Goal: Task Accomplishment & Management: Manage account settings

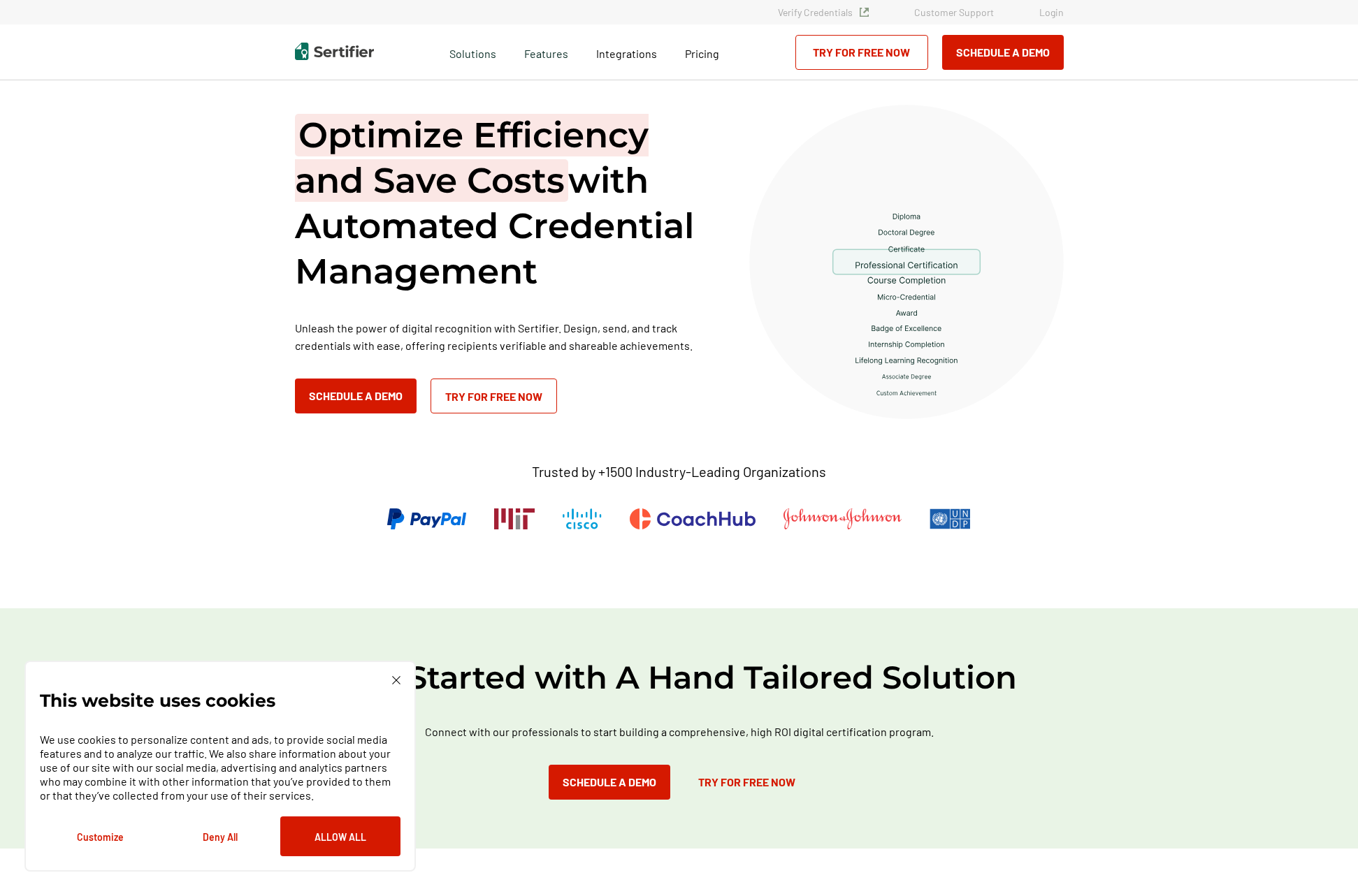
click at [1054, 13] on link "Login" at bounding box center [1051, 12] width 24 height 12
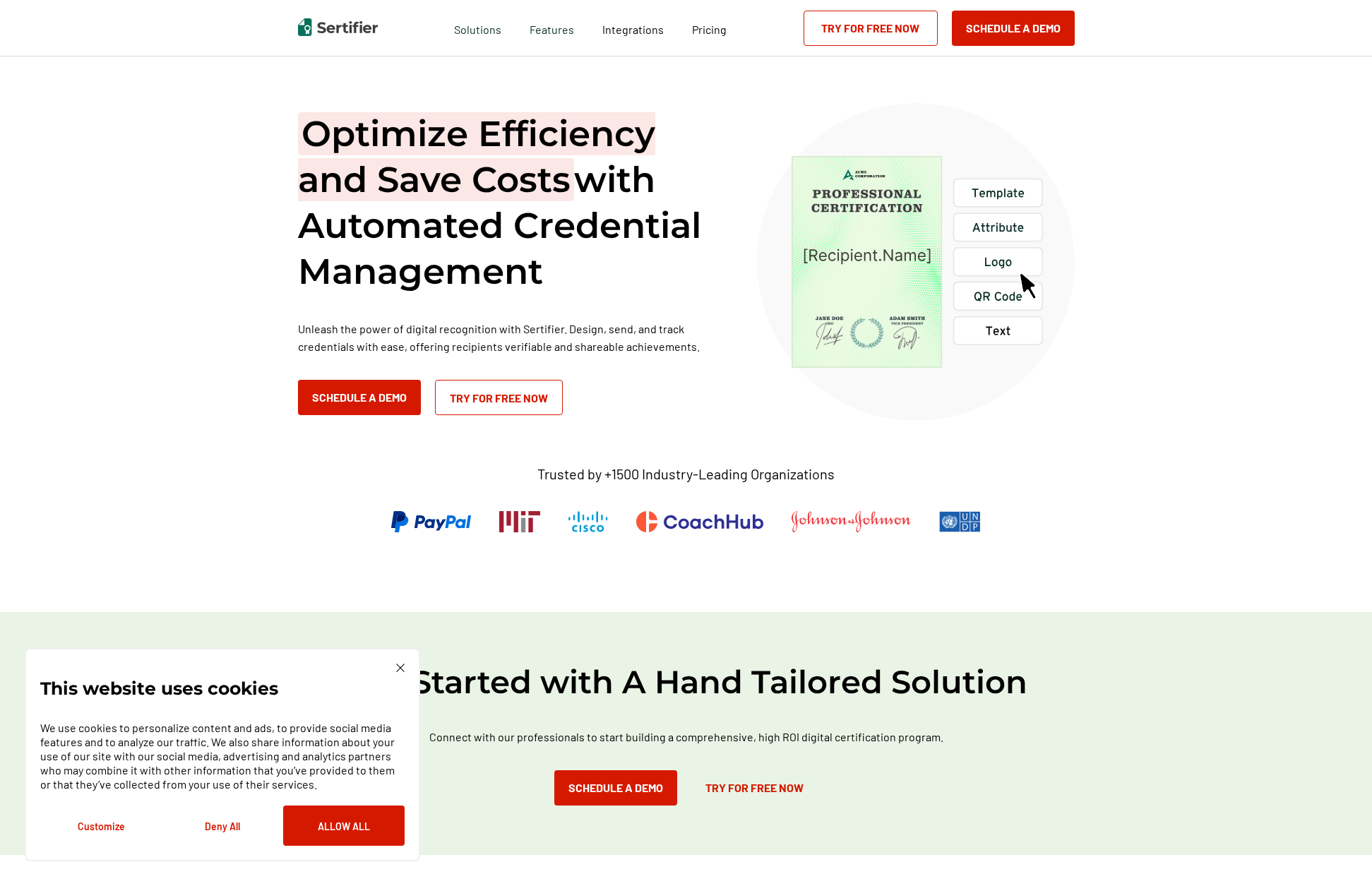
scroll to position [333, 0]
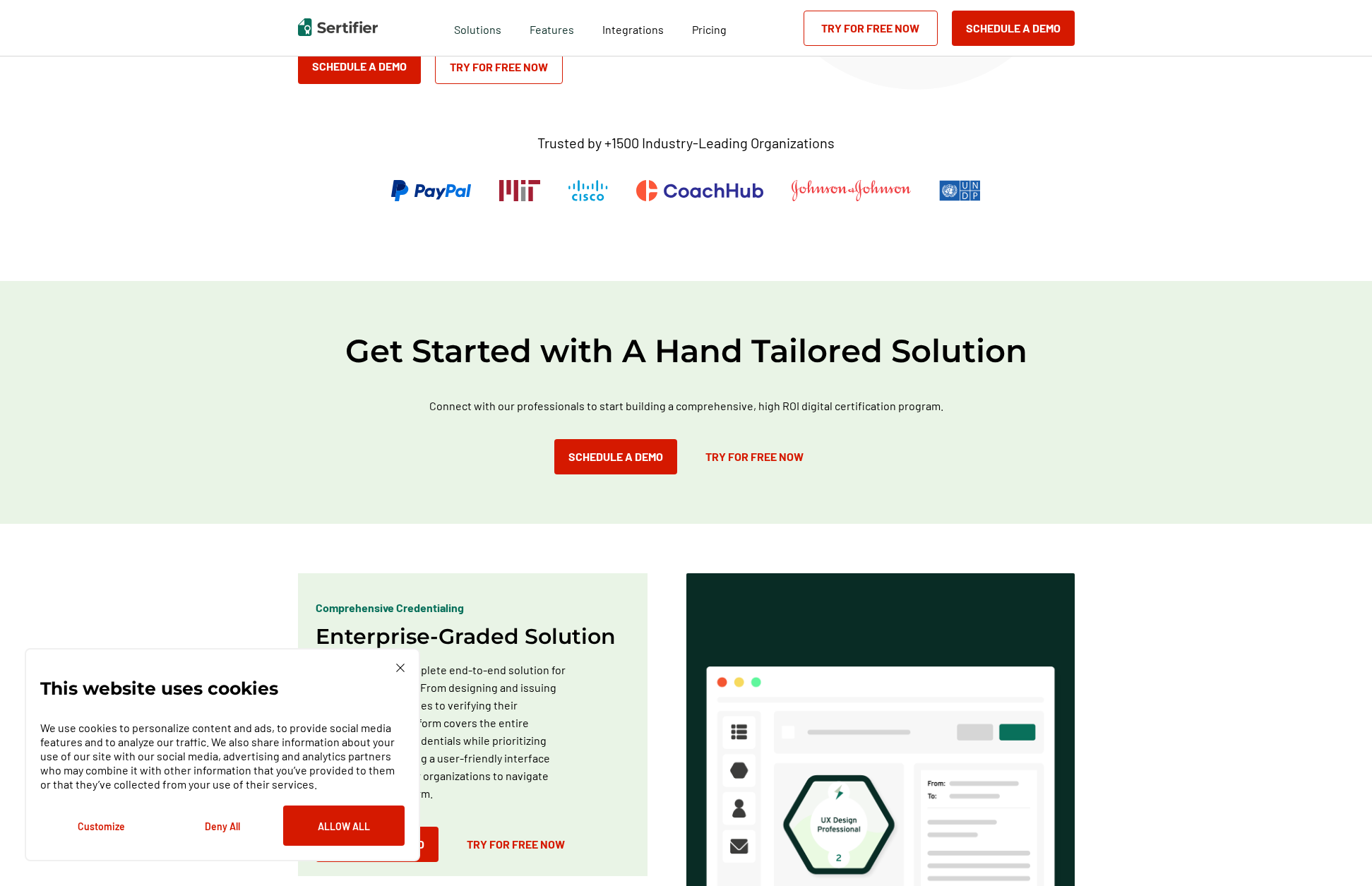
click at [236, 822] on button "Deny All" at bounding box center [223, 825] width 122 height 40
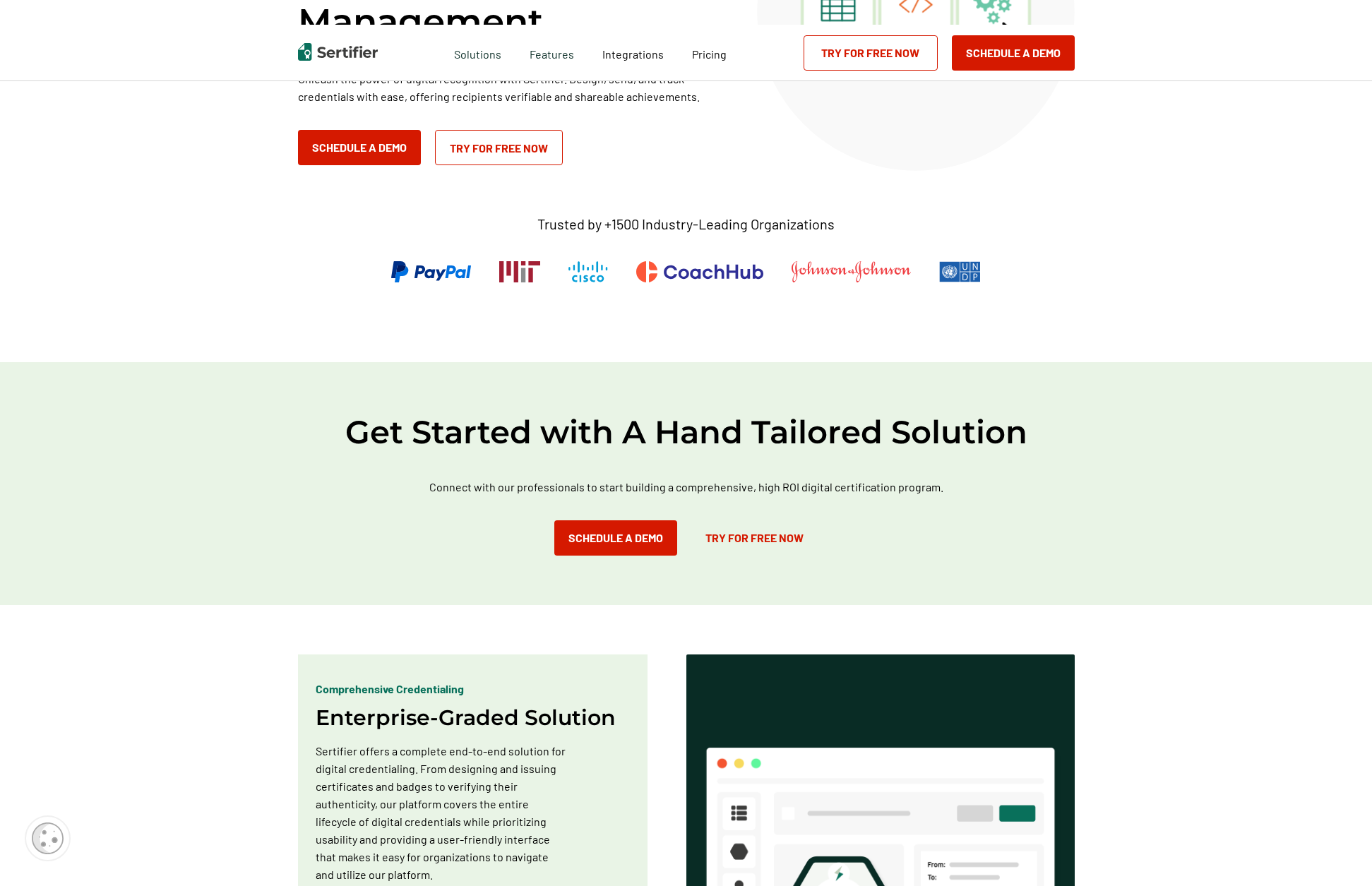
scroll to position [0, 0]
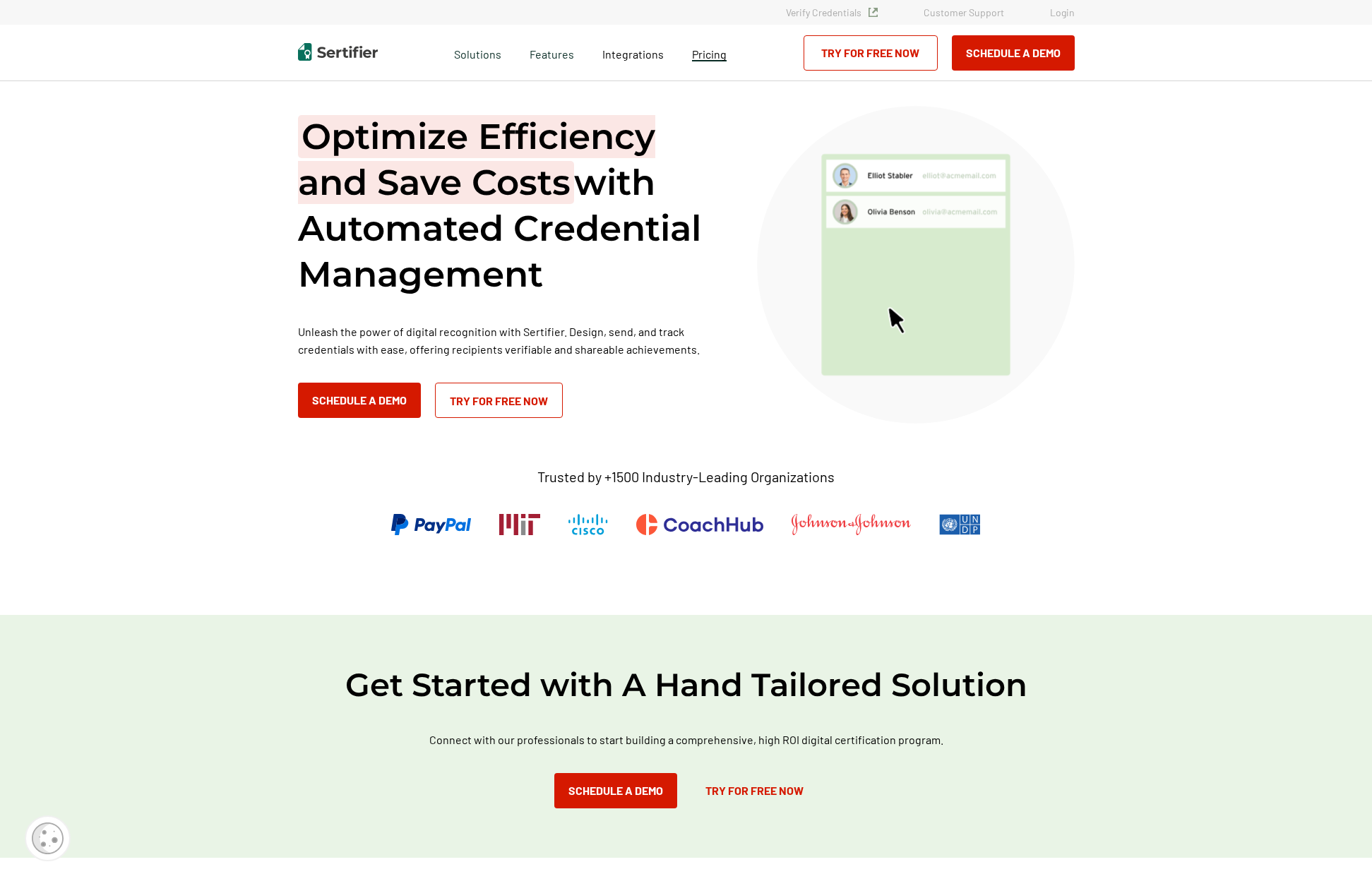
click at [703, 57] on span "Pricing" at bounding box center [709, 54] width 35 height 14
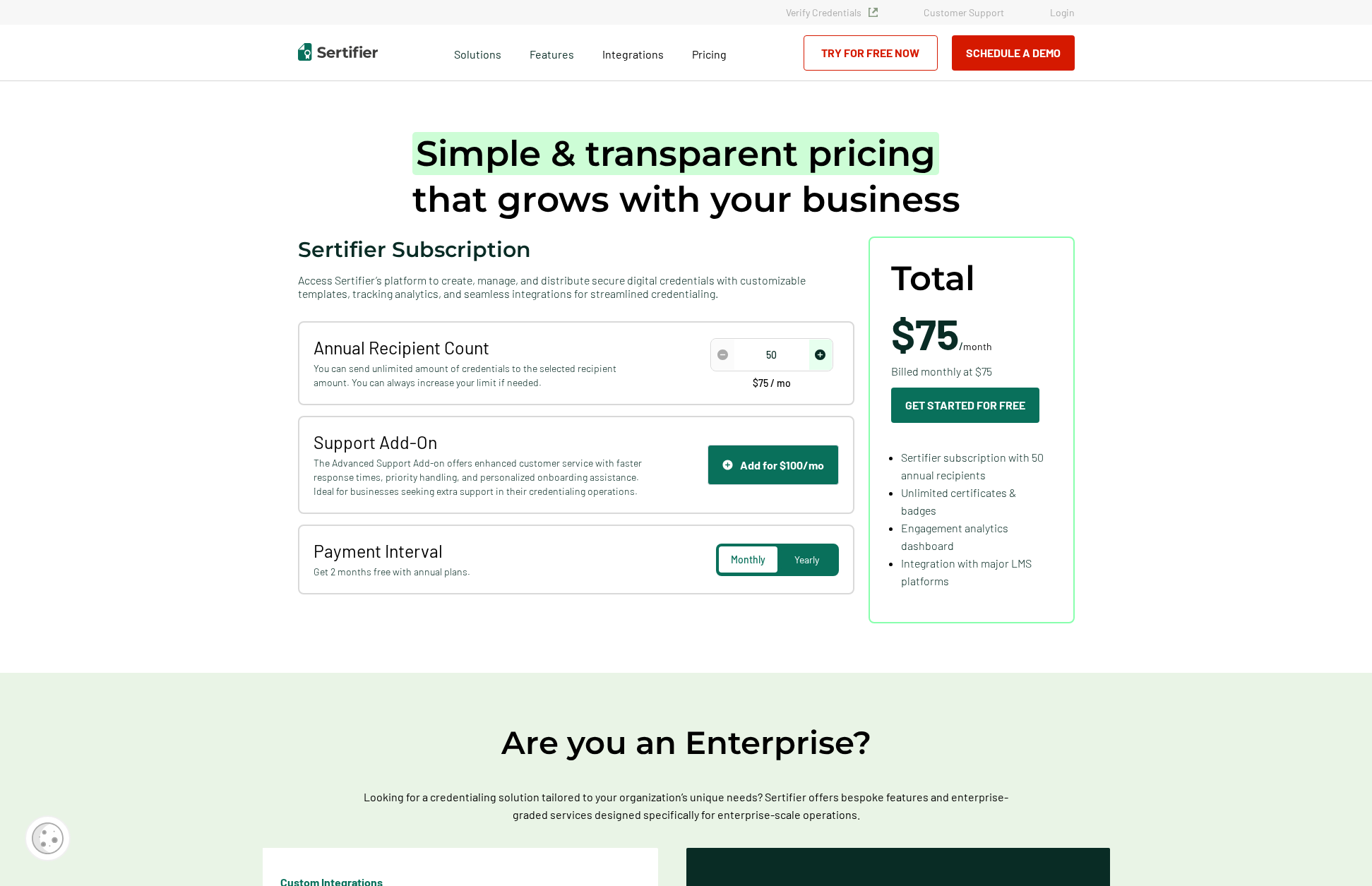
click at [726, 359] on img "decrease number" at bounding box center [723, 354] width 11 height 11
click at [708, 51] on span "Pricing" at bounding box center [709, 54] width 35 height 14
click at [705, 58] on span "Pricing" at bounding box center [709, 54] width 35 height 14
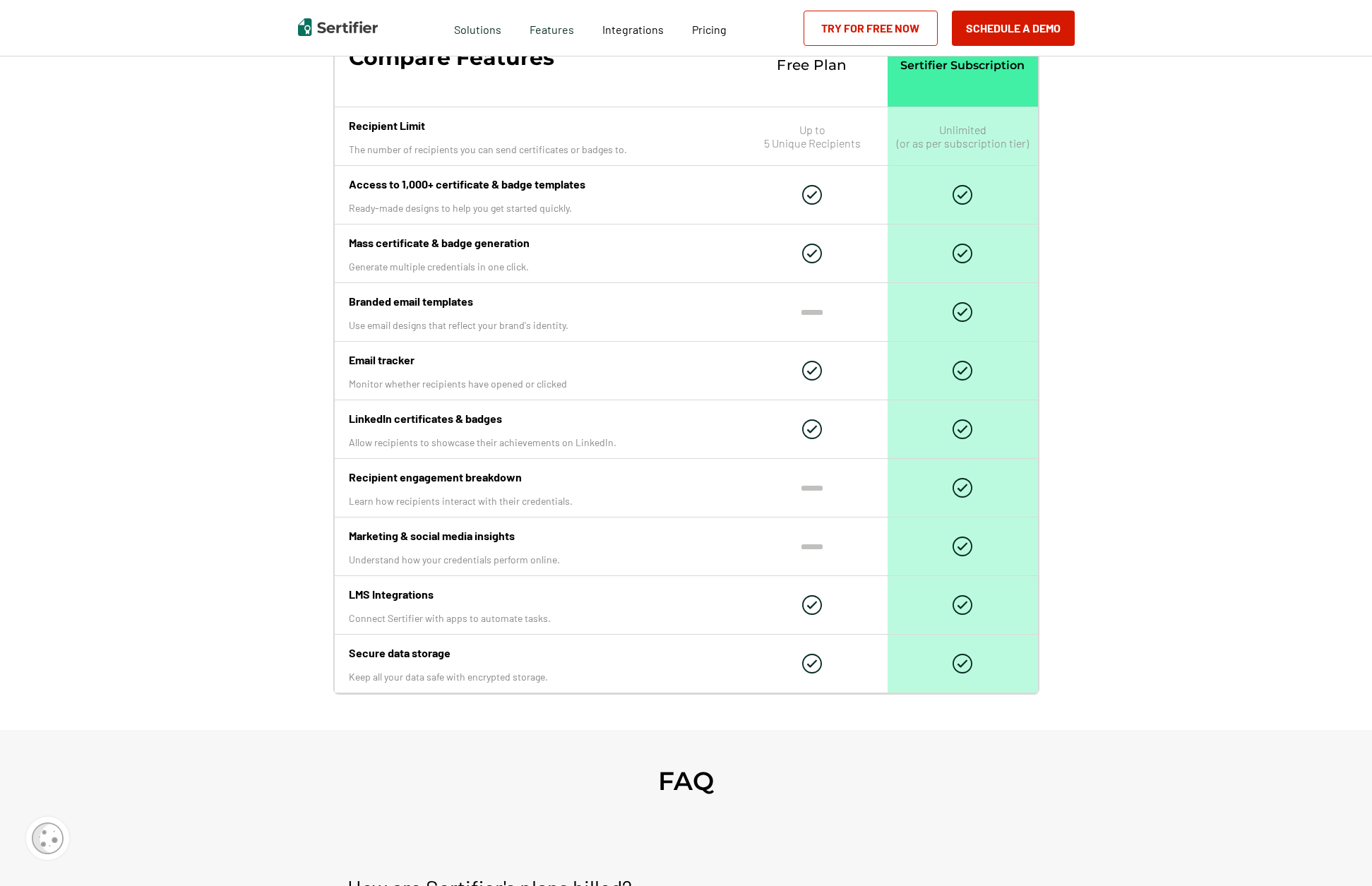
scroll to position [551, 0]
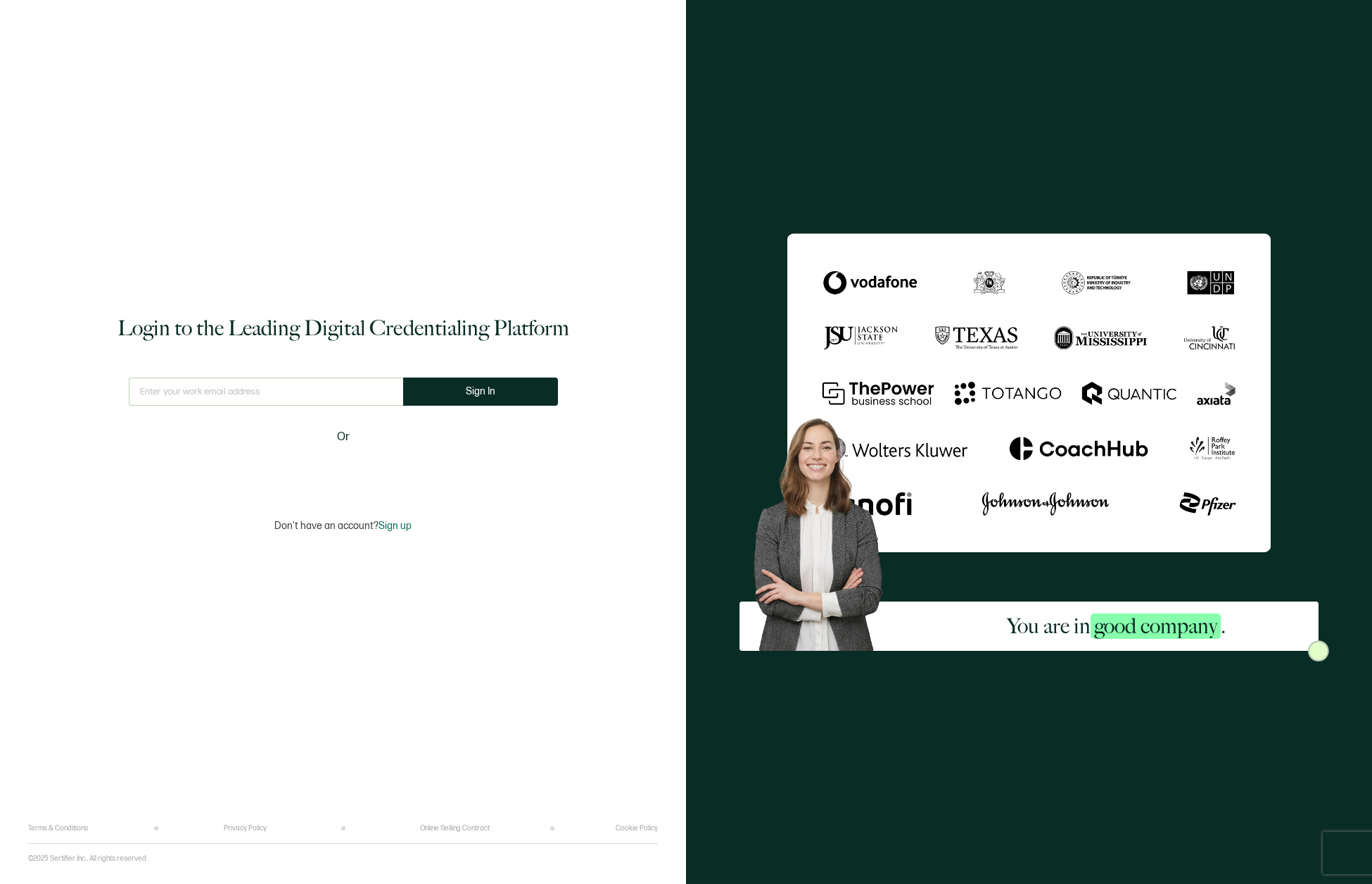
drag, startPoint x: 0, startPoint y: 0, endPoint x: 153, endPoint y: 393, distance: 421.7
click at [153, 393] on input "text" at bounding box center [266, 391] width 275 height 28
type input "[PERSON_NAME][EMAIL_ADDRESS][DOMAIN_NAME]"
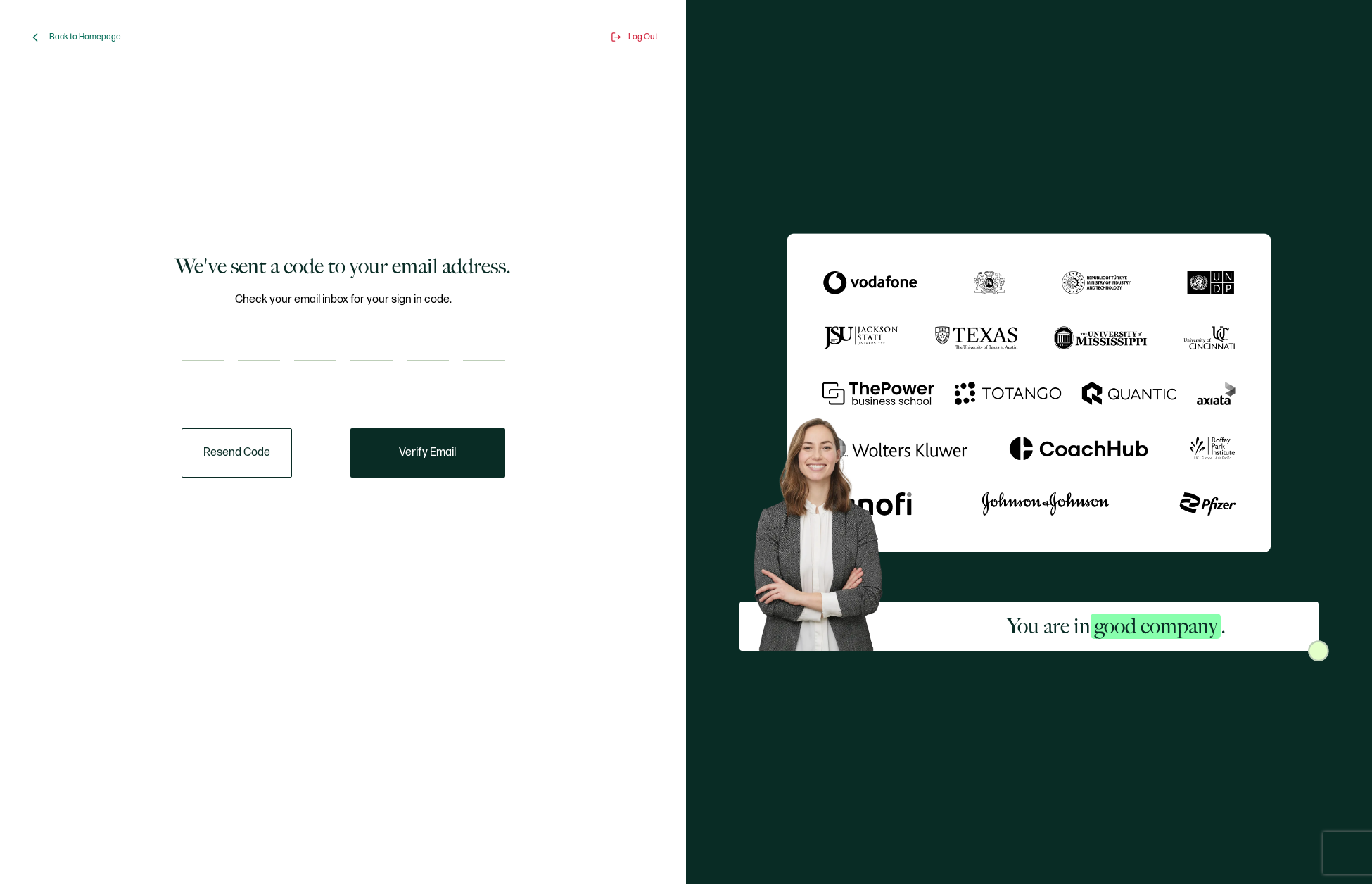
click at [295, 358] on input "number" at bounding box center [315, 346] width 43 height 28
type input "6"
type input "4"
type input "6"
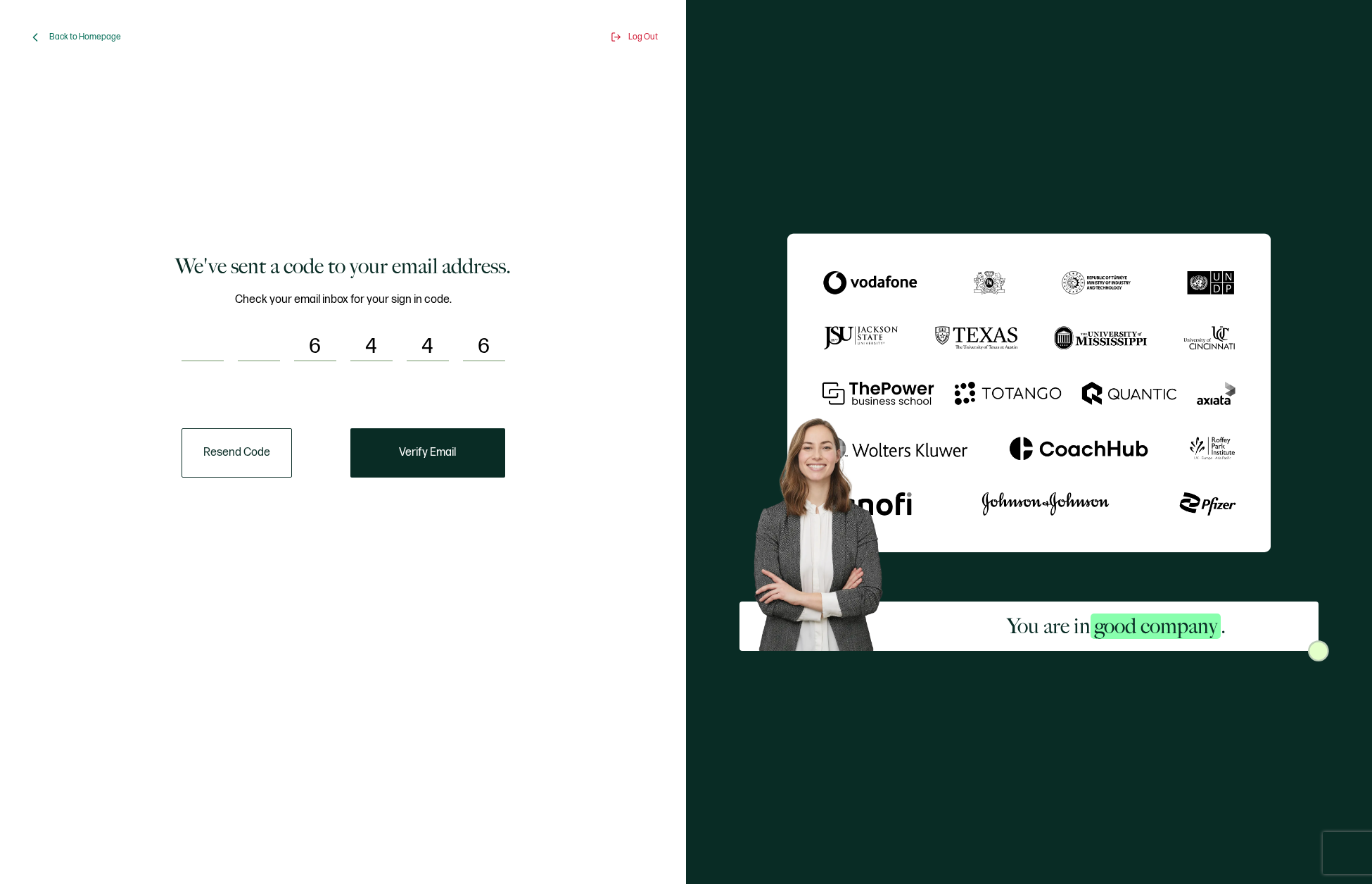
click at [204, 357] on input "number" at bounding box center [202, 346] width 43 height 28
type input "6"
type input "4"
type input "6"
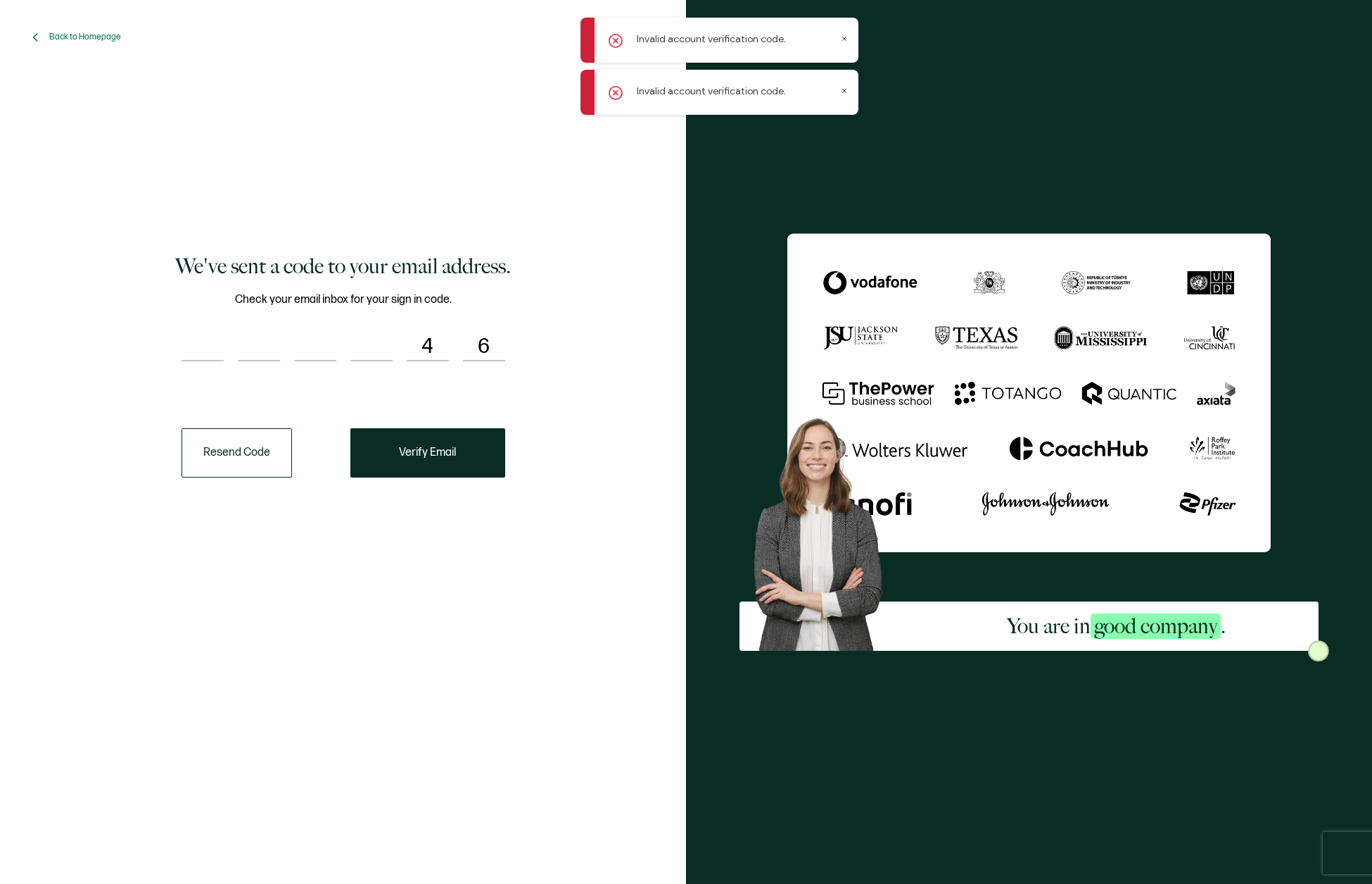
click at [412, 349] on input "4" at bounding box center [428, 346] width 43 height 28
click at [488, 350] on input "6" at bounding box center [484, 346] width 43 height 28
click at [480, 350] on input "6" at bounding box center [484, 346] width 43 height 28
click at [211, 345] on input "number" at bounding box center [202, 346] width 43 height 28
type input "6"
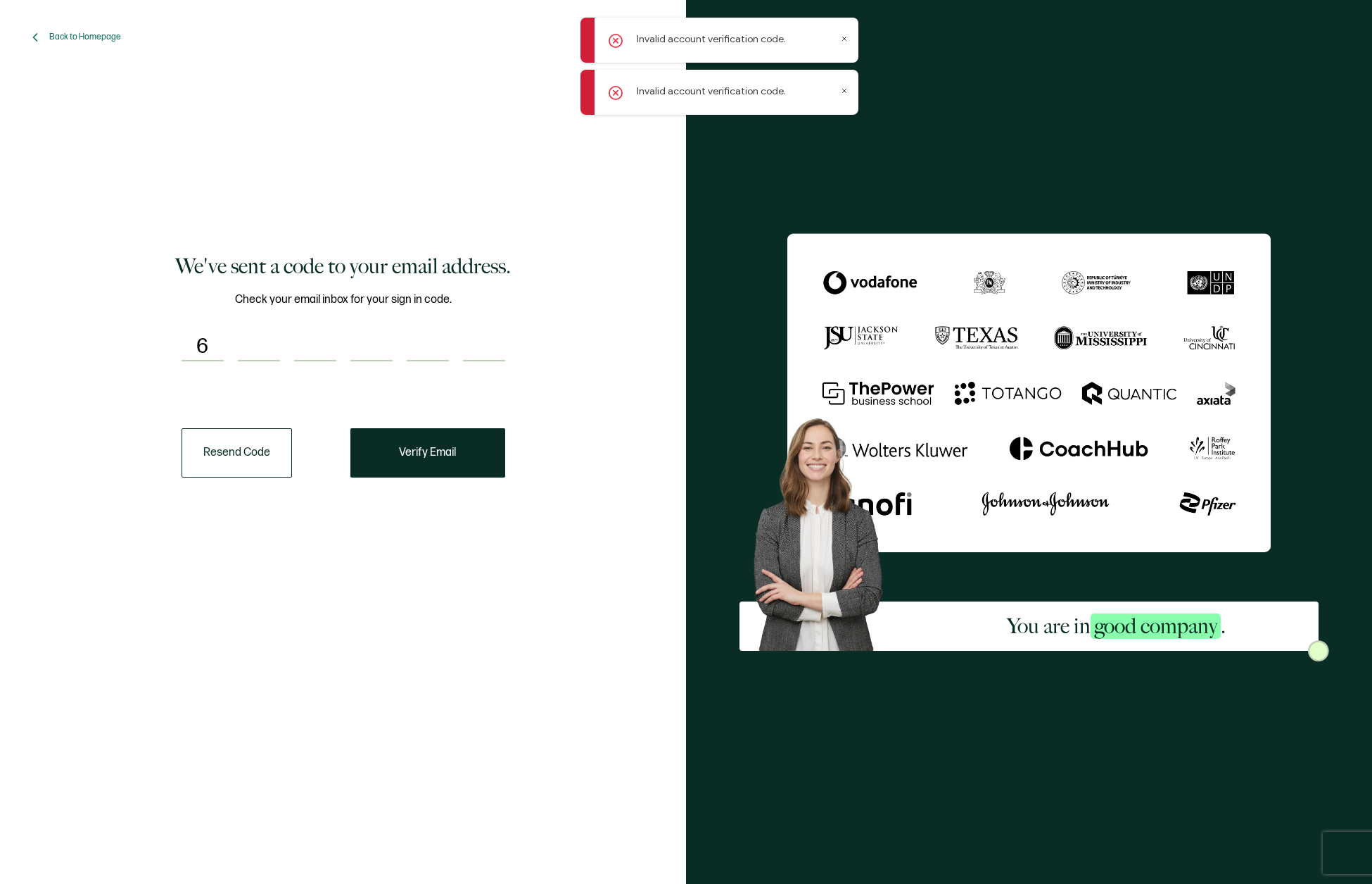
type input "4"
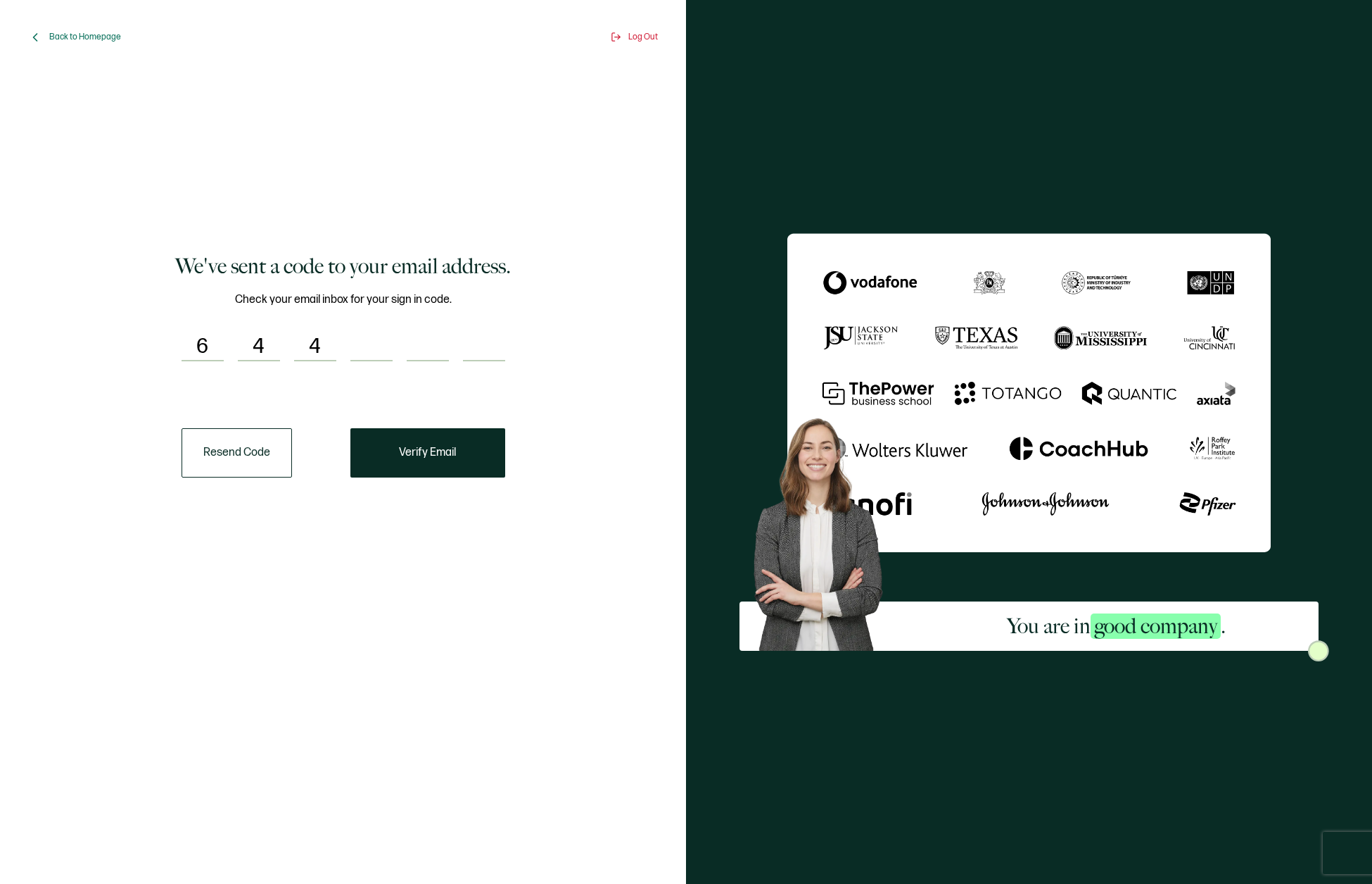
type input "6"
type input "4"
type input "5"
